Goal: Information Seeking & Learning: Learn about a topic

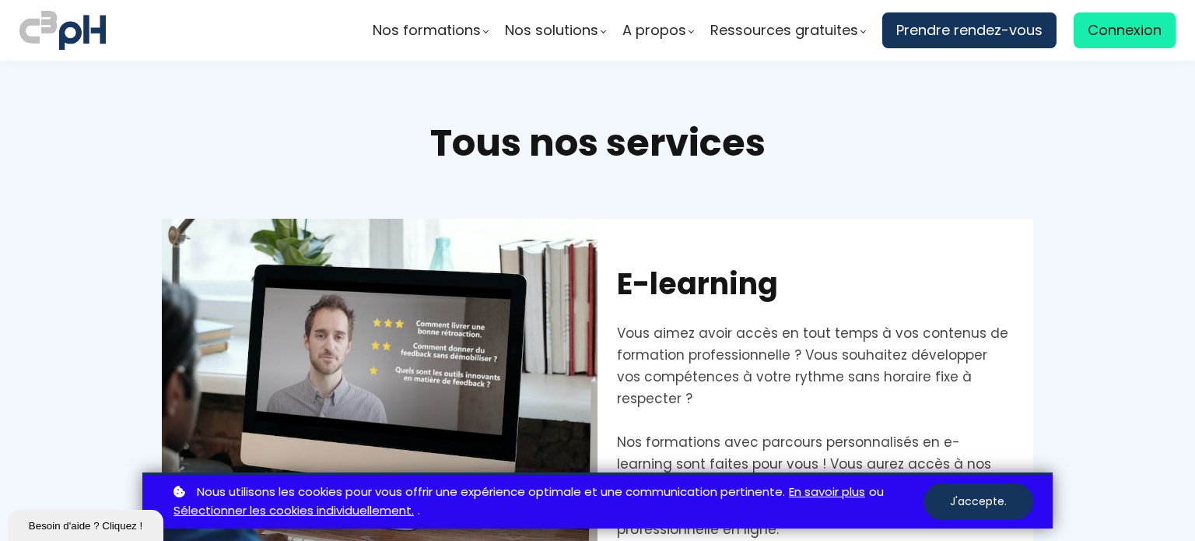
scroll to position [3035, 0]
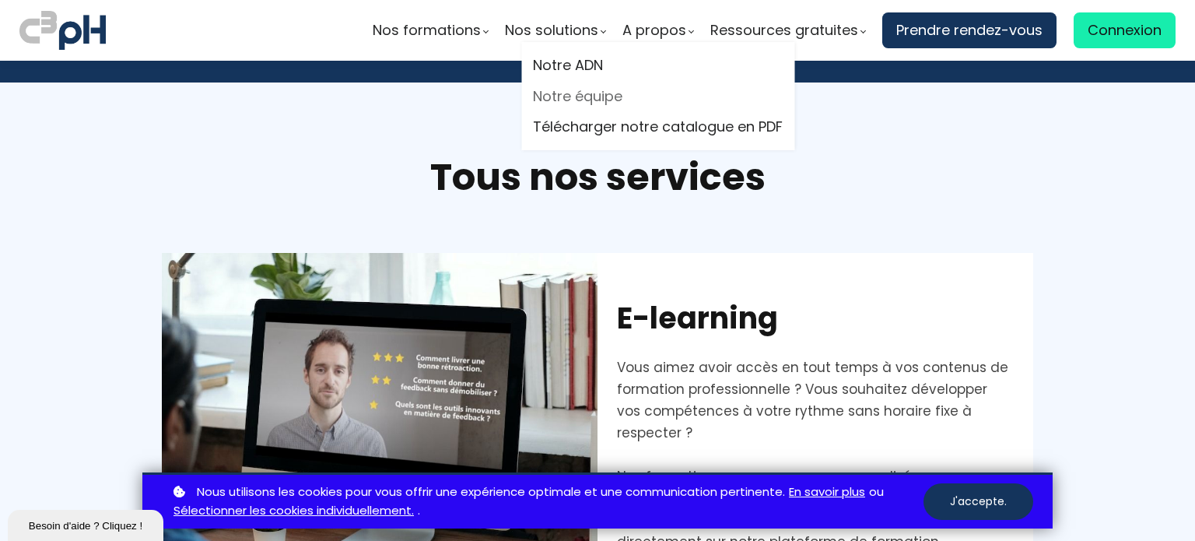
click at [599, 98] on link "Notre équipe" at bounding box center [658, 96] width 250 height 23
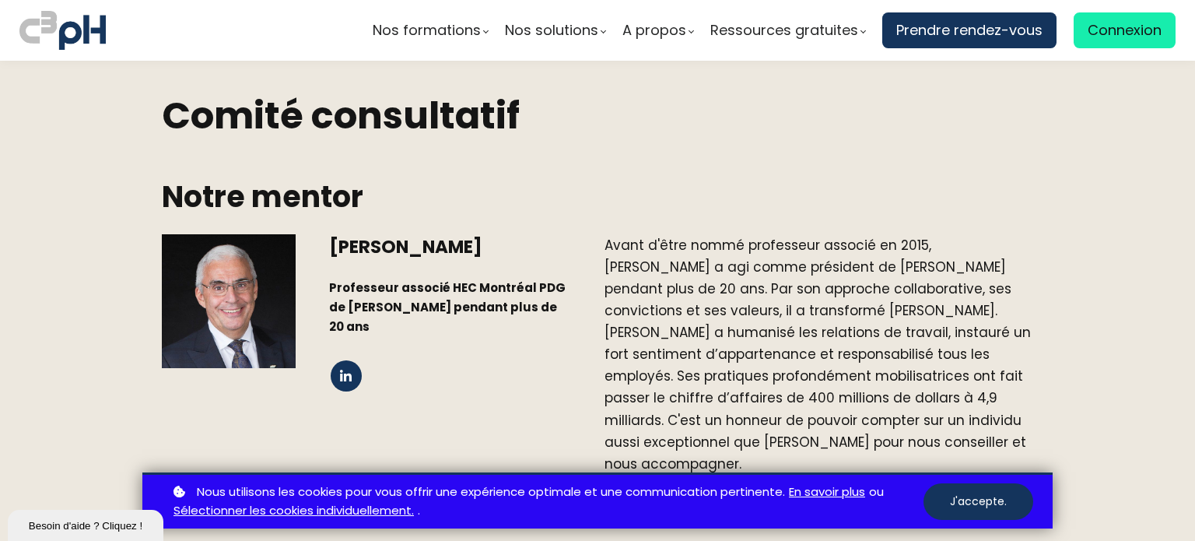
scroll to position [1488, 0]
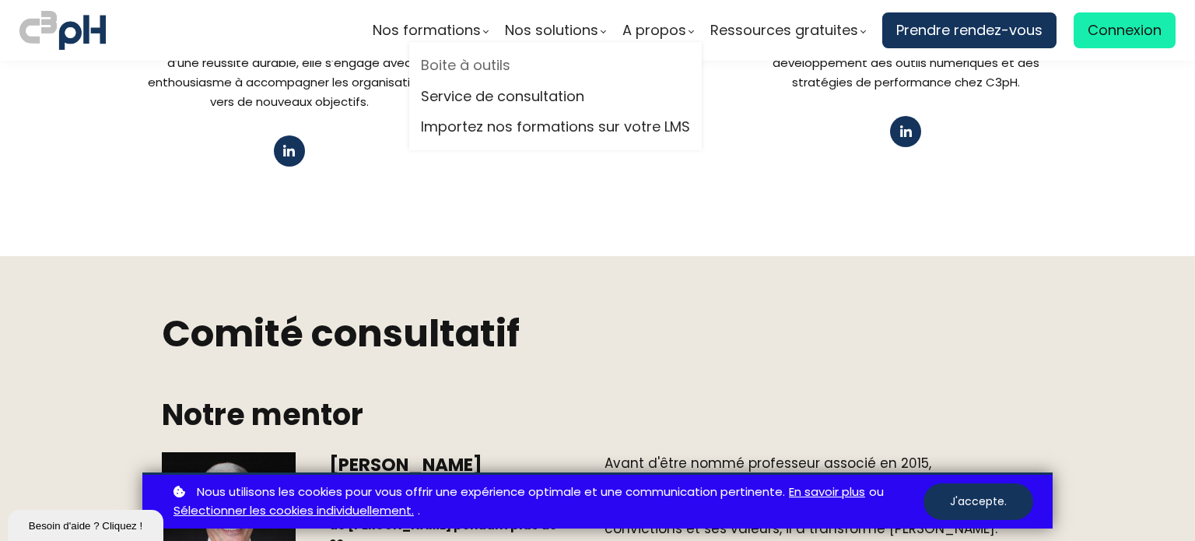
click at [489, 68] on link "Boite à outils" at bounding box center [555, 65] width 269 height 23
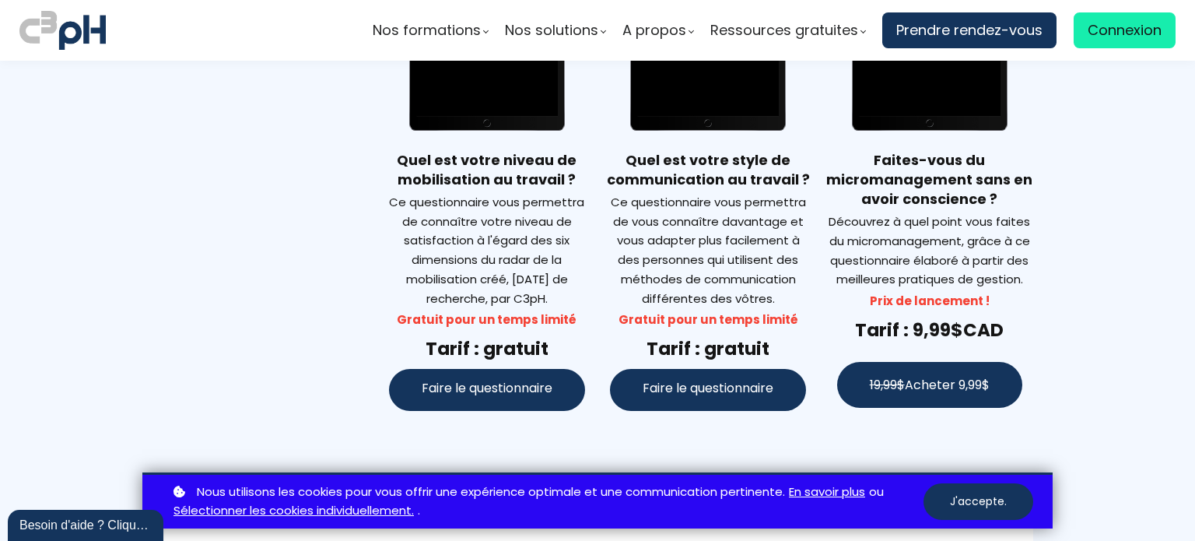
scroll to position [4125, 0]
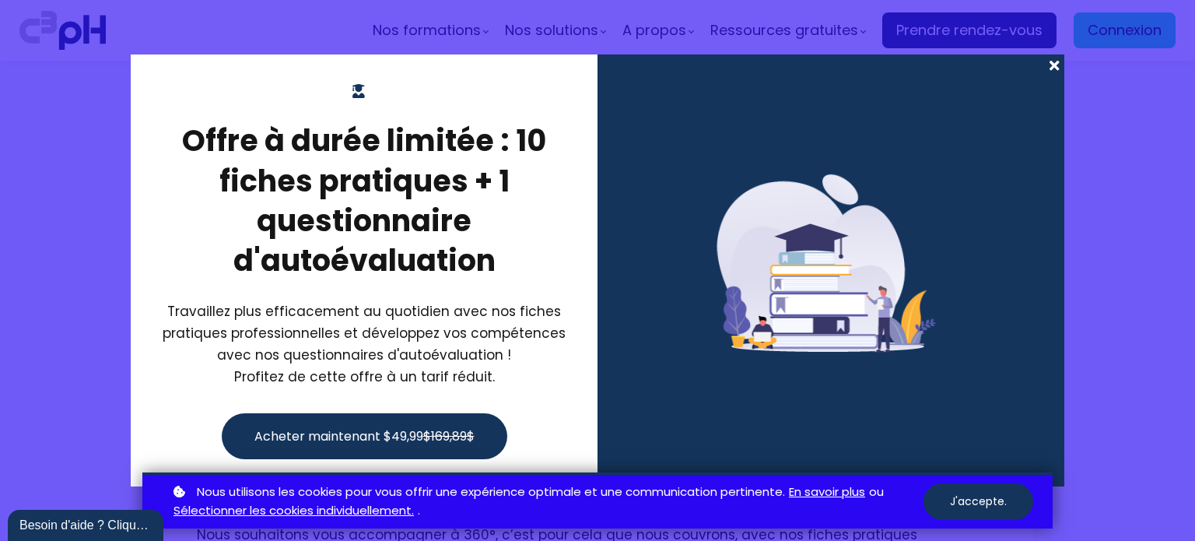
click at [1050, 66] on span at bounding box center [1054, 65] width 20 height 22
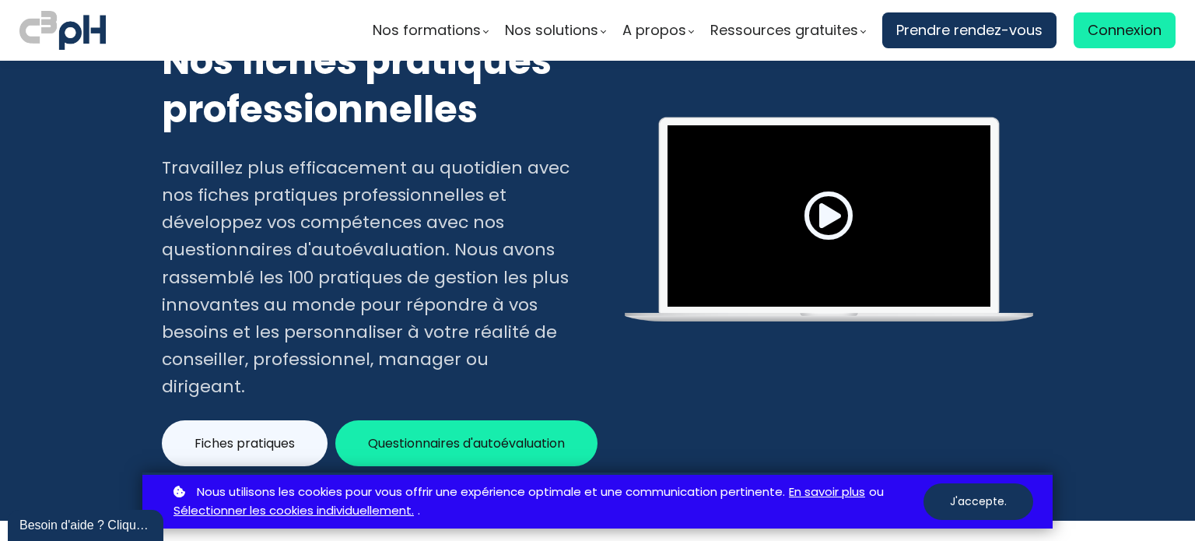
click at [499, 434] on span "Questionnaires d'autoévaluation" at bounding box center [466, 443] width 197 height 19
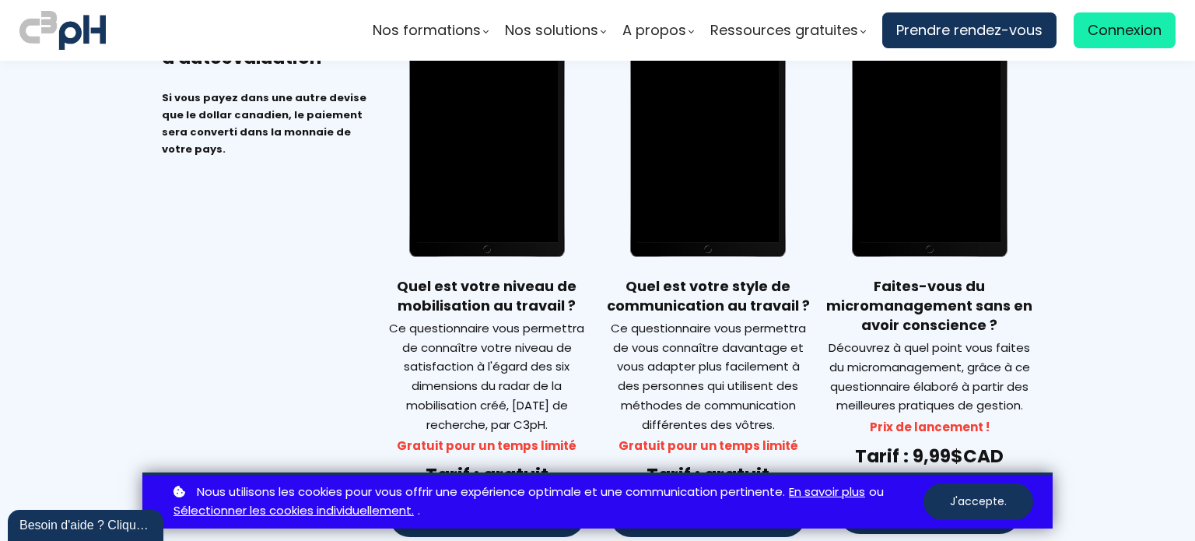
scroll to position [3760, 0]
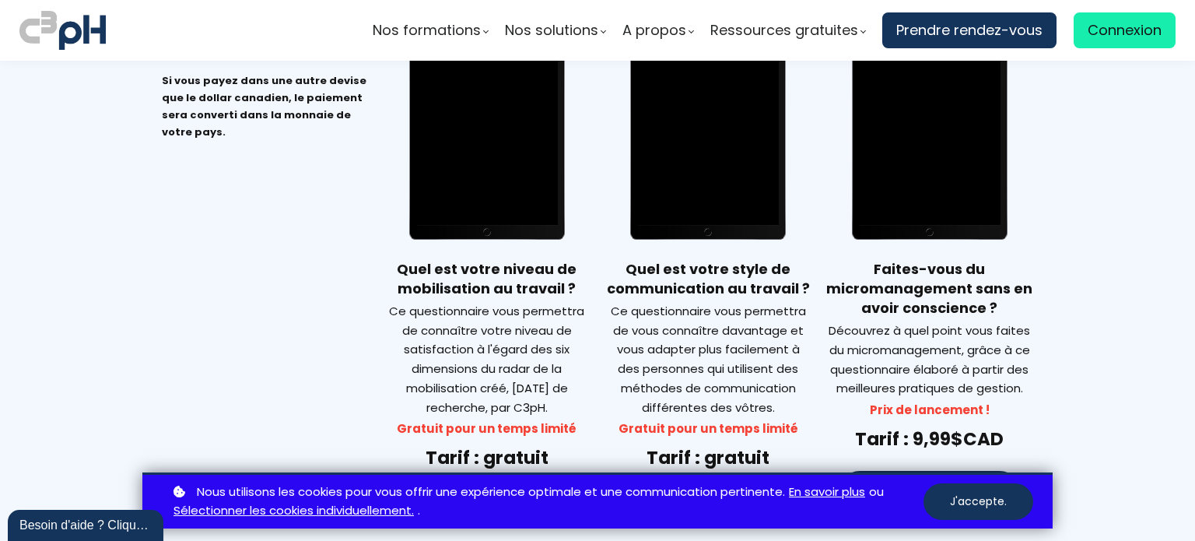
click at [698, 478] on button "Faire le questionnaire" at bounding box center [708, 499] width 196 height 42
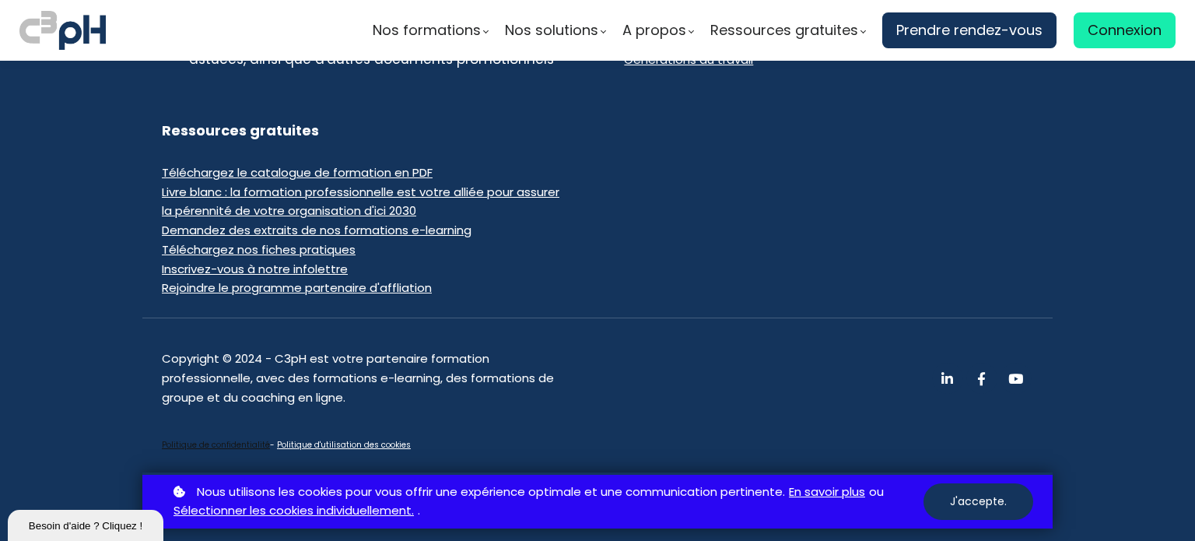
scroll to position [1412, 0]
